Goal: Navigation & Orientation: Find specific page/section

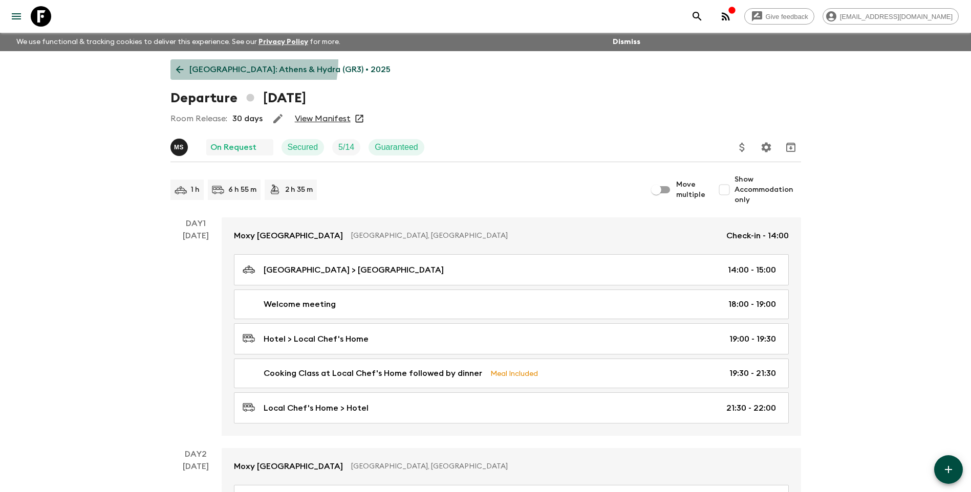
click at [226, 60] on link "[GEOGRAPHIC_DATA]: Athens & Hydra (GR3) • 2025" at bounding box center [283, 69] width 226 height 20
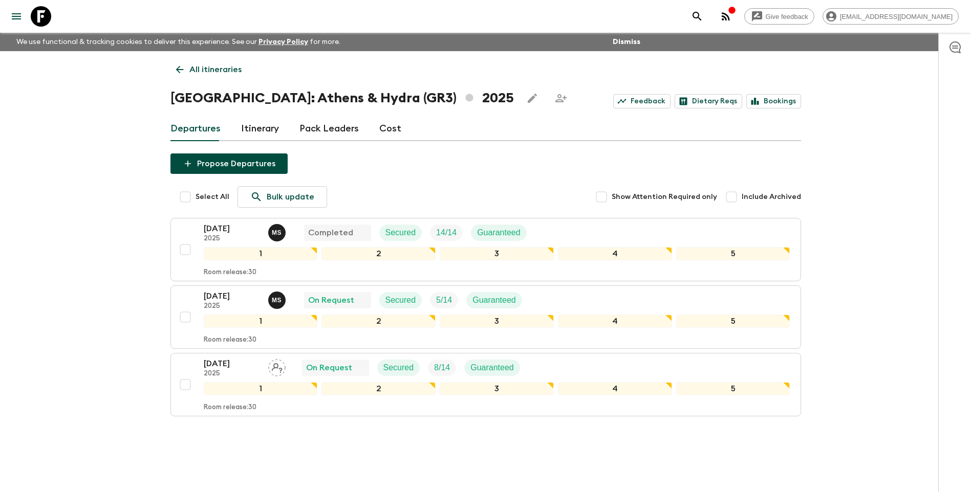
click at [234, 75] on p "All itineraries" at bounding box center [215, 69] width 52 height 12
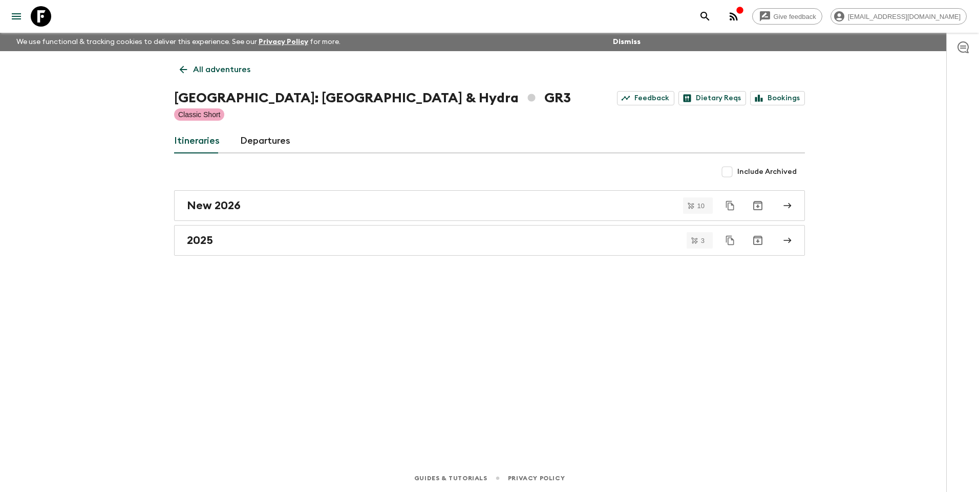
click at [202, 75] on p "All adventures" at bounding box center [221, 69] width 57 height 12
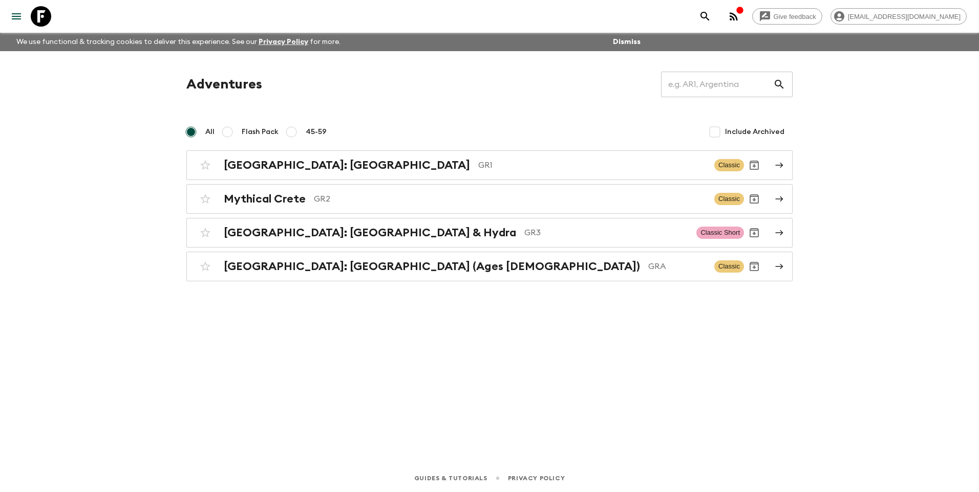
click at [252, 409] on div "Adventures ​ All Flash Pack 45-59 Include Archived [GEOGRAPHIC_DATA]: [GEOGRAPH…" at bounding box center [489, 243] width 655 height 385
click at [287, 321] on div "Adventures ​ All Flash Pack 45-59 Include Archived [GEOGRAPHIC_DATA]: [GEOGRAPH…" at bounding box center [489, 243] width 655 height 385
